Goal: Transaction & Acquisition: Download file/media

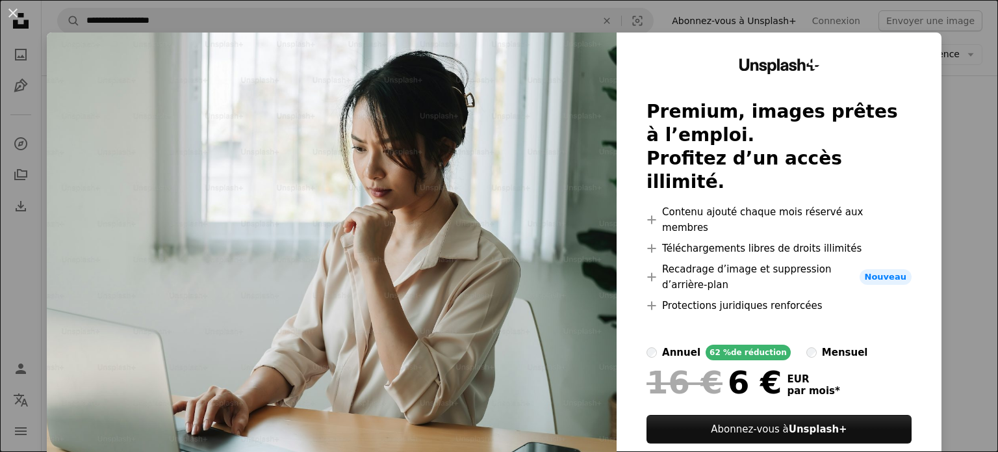
click at [945, 94] on div "An X shape Unsplash+ Premium, images prêtes à l’emploi. Profitez d’un accès ill…" at bounding box center [499, 226] width 998 height 452
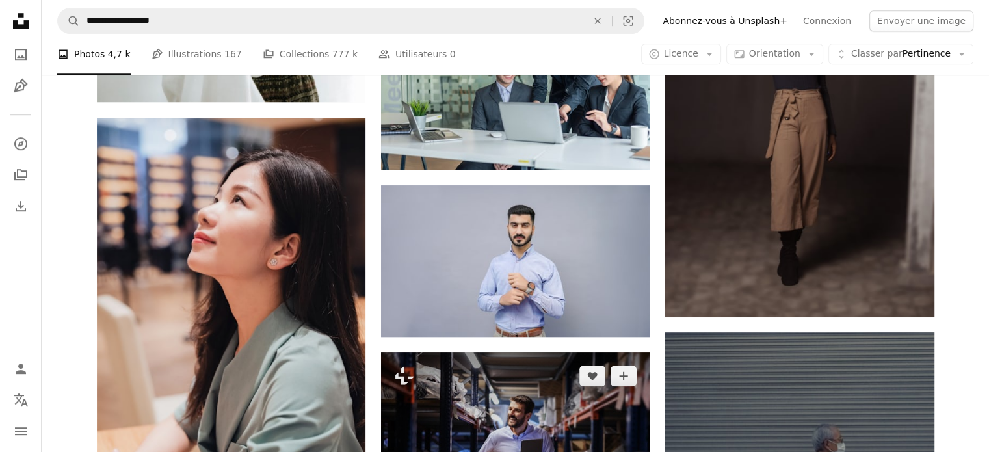
scroll to position [1040, 0]
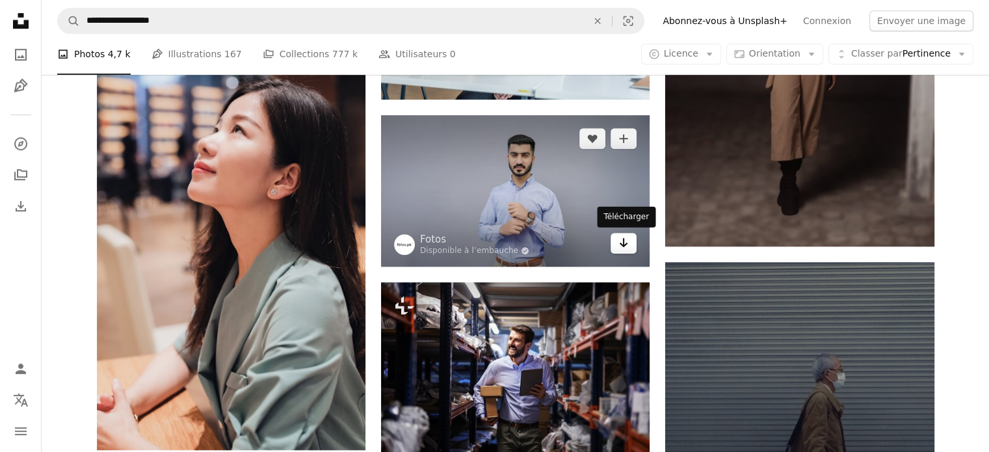
click at [626, 252] on link "Arrow pointing down" at bounding box center [623, 243] width 26 height 21
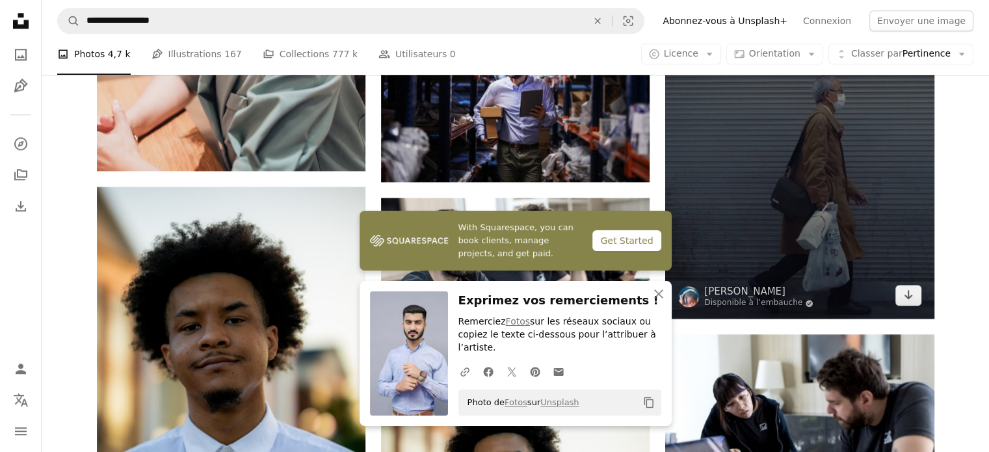
scroll to position [1495, 0]
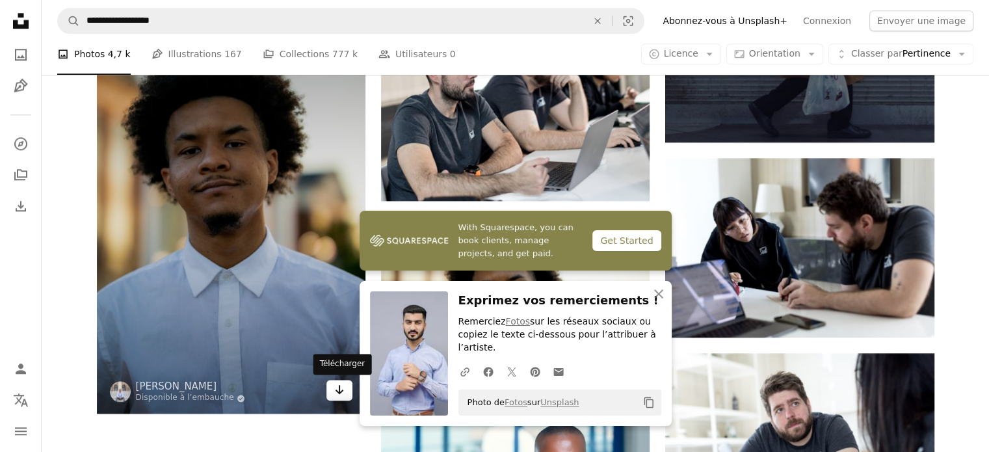
click at [348, 397] on link "Arrow pointing down" at bounding box center [339, 390] width 26 height 21
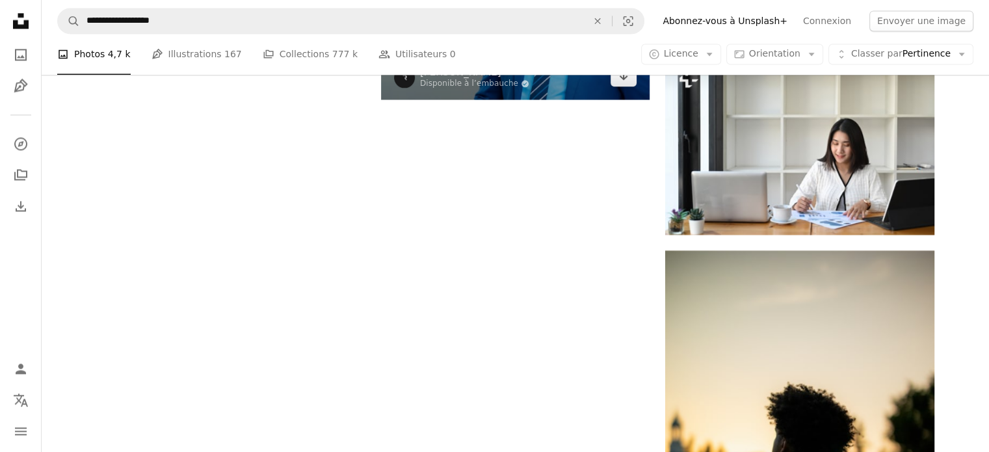
scroll to position [1820, 0]
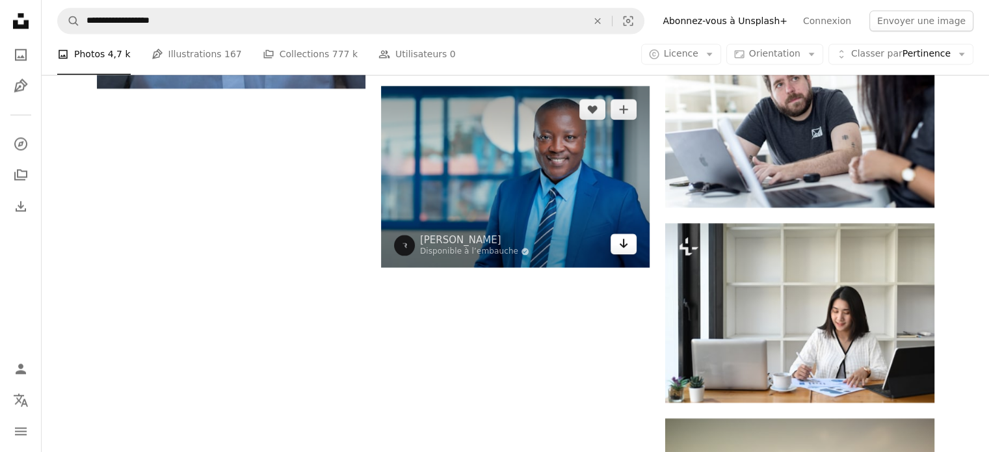
click at [623, 244] on icon "Télécharger" at bounding box center [624, 243] width 8 height 9
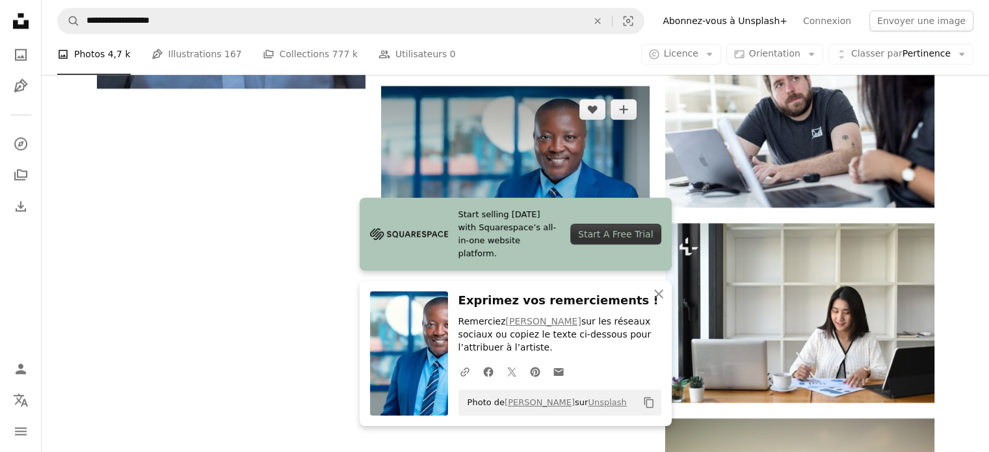
click at [510, 152] on img at bounding box center [515, 176] width 268 height 181
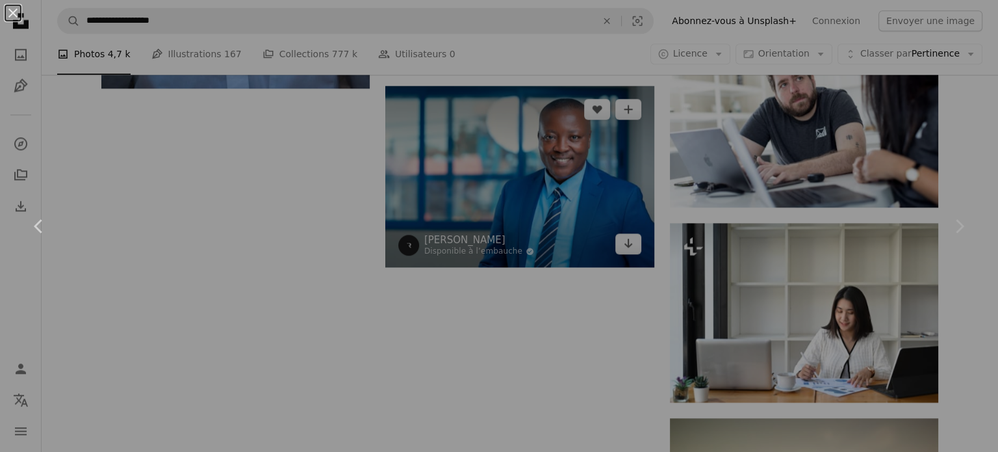
click at [510, 152] on div "An X shape Chevron left Chevron right" at bounding box center [499, 226] width 998 height 452
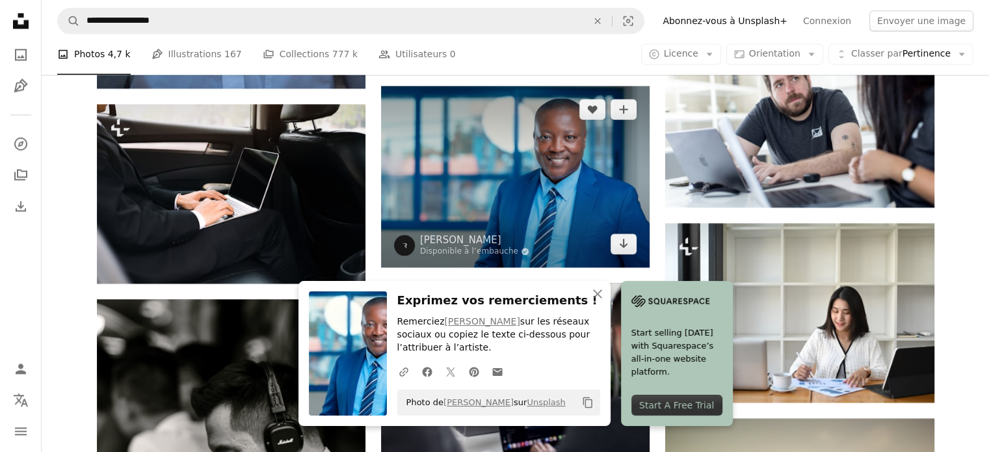
click at [493, 194] on img at bounding box center [515, 176] width 268 height 181
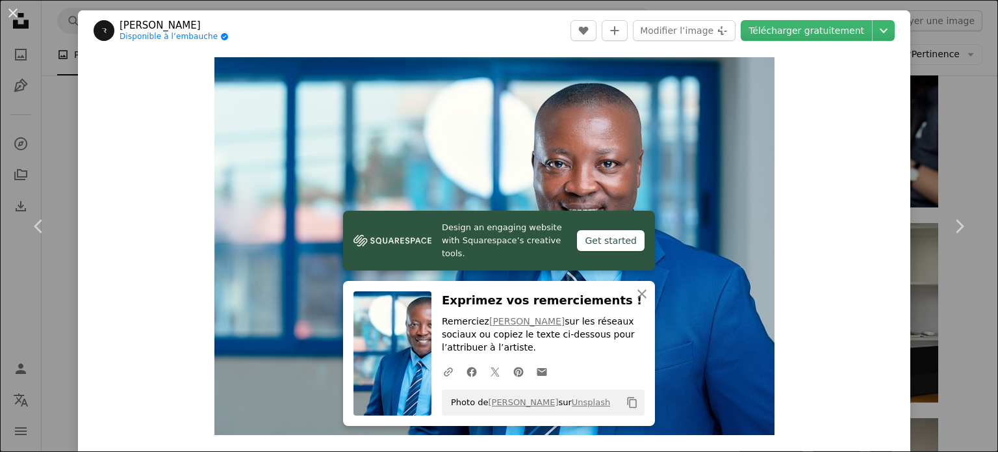
click at [932, 38] on div "An X shape Chevron left Chevron right Design an engaging website with Squarespa…" at bounding box center [499, 226] width 998 height 452
